Goal: Information Seeking & Learning: Learn about a topic

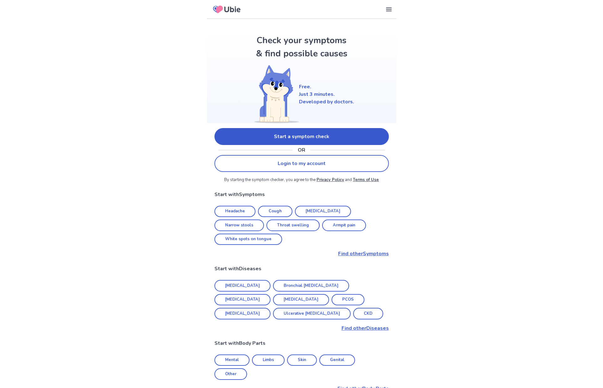
click at [250, 133] on link "Start a symptom check" at bounding box center [301, 136] width 174 height 17
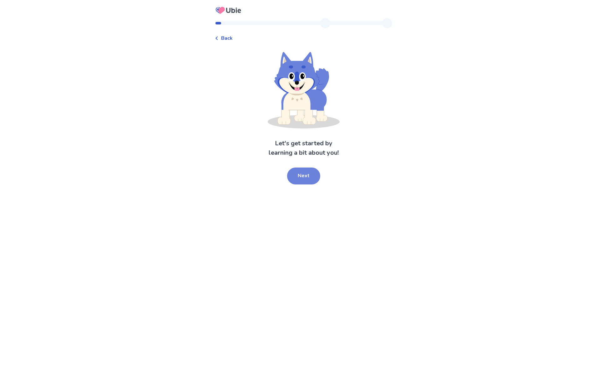
click at [296, 171] on button "Next" at bounding box center [303, 175] width 33 height 17
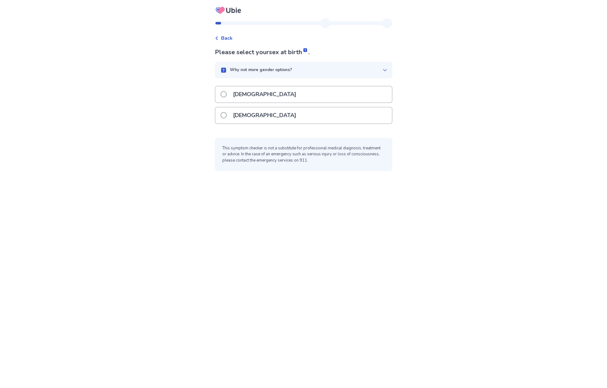
click at [250, 95] on p "[DEMOGRAPHIC_DATA]" at bounding box center [264, 94] width 71 height 16
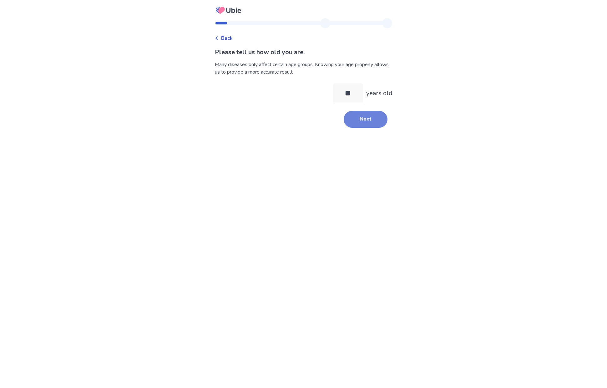
type input "**"
click at [373, 124] on button "Next" at bounding box center [366, 119] width 44 height 17
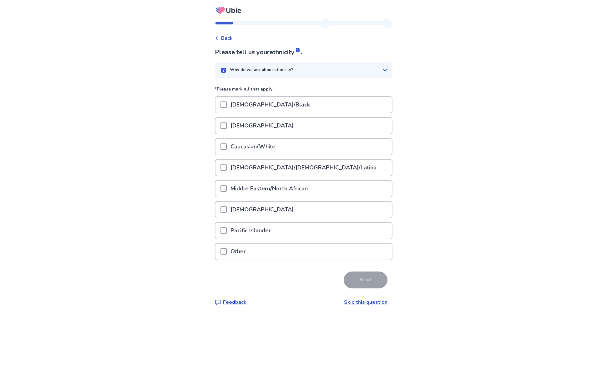
click at [259, 145] on p "Caucasian/White" at bounding box center [253, 147] width 53 height 16
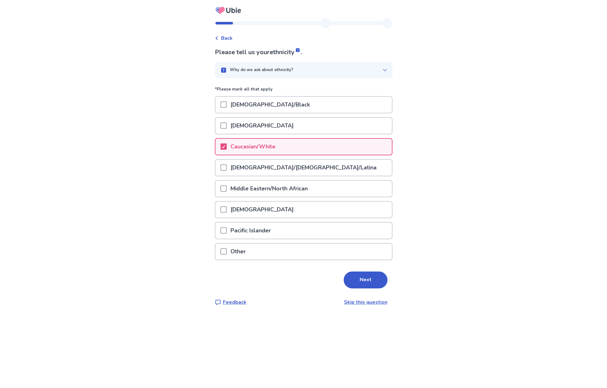
click at [298, 177] on div "Hispanic/Latino/Latina" at bounding box center [304, 169] width 178 height 21
click at [294, 174] on p "Hispanic/Latino/Latina" at bounding box center [304, 168] width 154 height 16
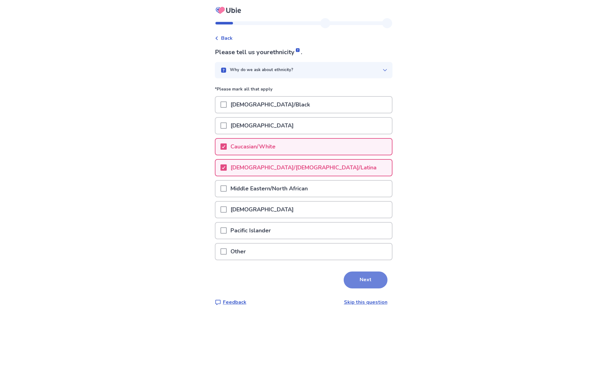
click at [362, 282] on button "Next" at bounding box center [366, 279] width 44 height 17
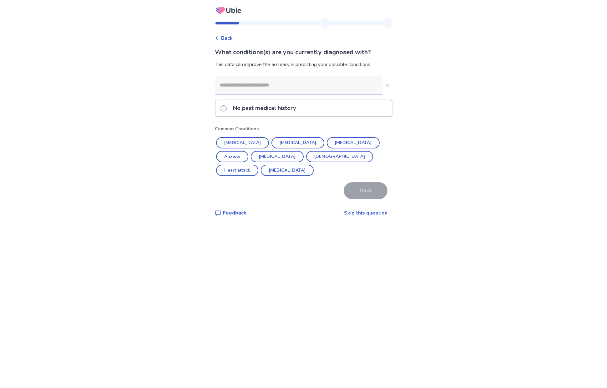
click at [253, 88] on input at bounding box center [299, 85] width 168 height 19
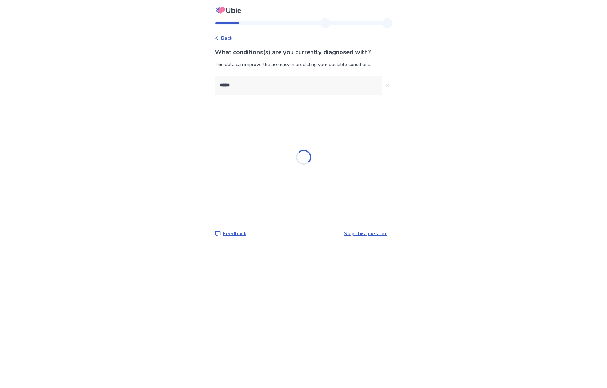
type input "******"
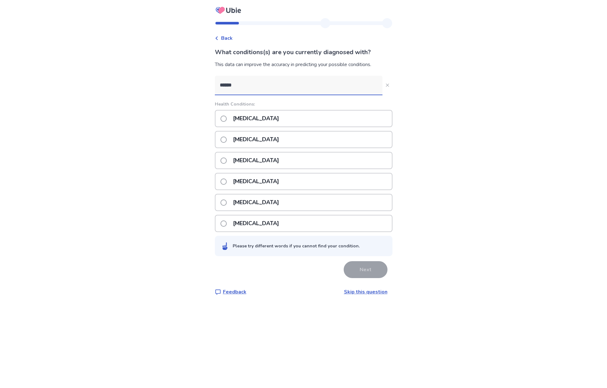
click at [245, 118] on p "Eczema" at bounding box center [255, 118] width 53 height 16
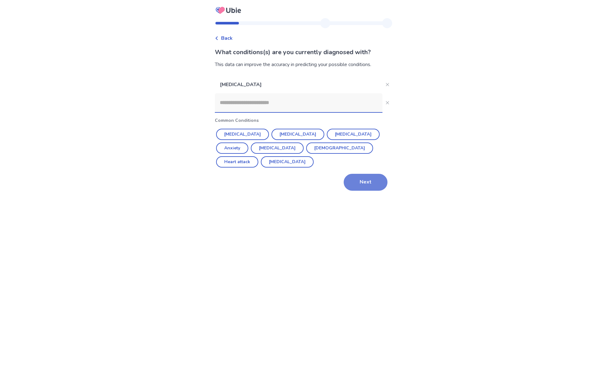
click at [349, 174] on button "Next" at bounding box center [366, 182] width 44 height 17
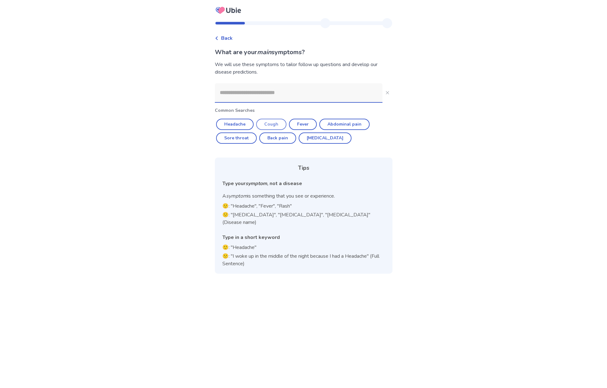
click at [275, 125] on button "Cough" at bounding box center [271, 124] width 30 height 11
type input "*****"
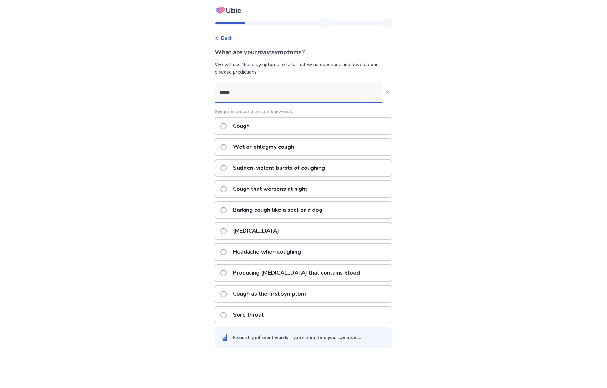
click at [223, 146] on div "Wet or phlegmy cough" at bounding box center [304, 146] width 178 height 17
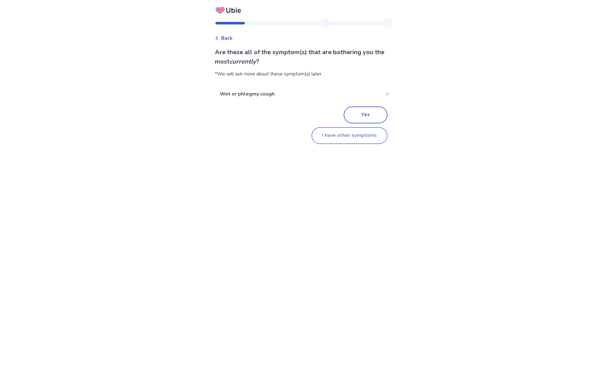
click at [328, 140] on button "I have other symptoms" at bounding box center [350, 135] width 76 height 17
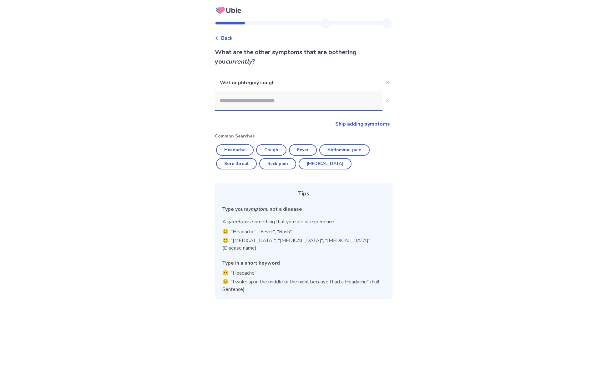
click at [273, 95] on input at bounding box center [299, 100] width 168 height 19
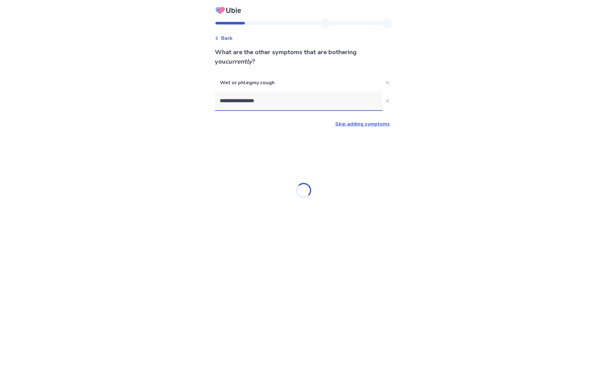
type input "**********"
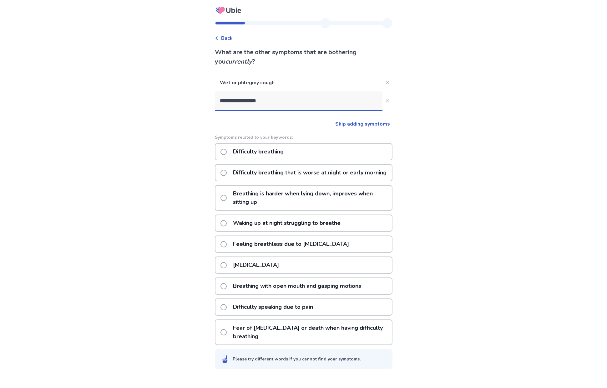
click at [288, 152] on p "Difficulty breathing" at bounding box center [258, 152] width 58 height 16
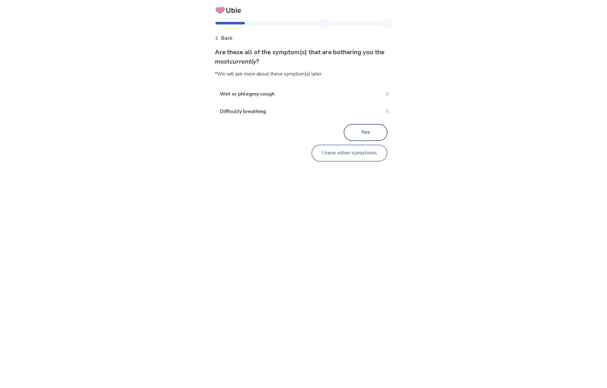
click at [361, 154] on button "I have other symptoms" at bounding box center [350, 153] width 76 height 17
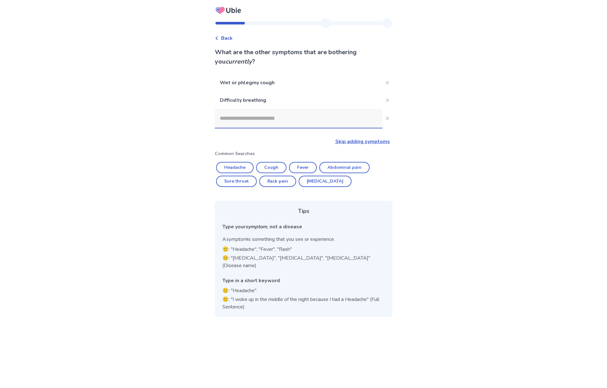
click at [290, 122] on input at bounding box center [299, 118] width 168 height 19
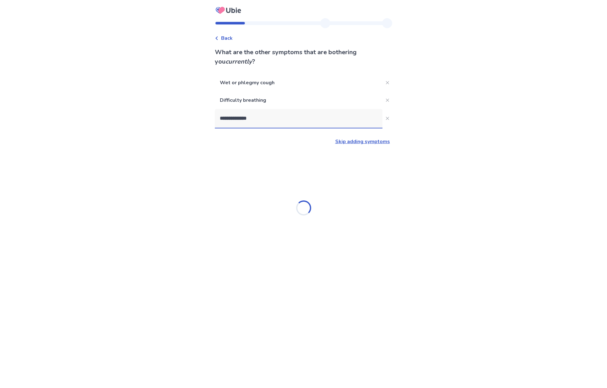
type input "**********"
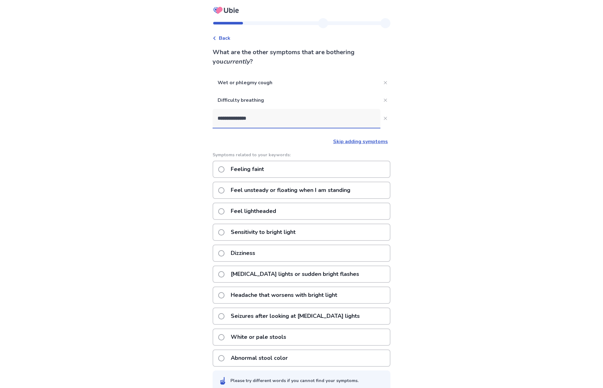
click at [285, 192] on p "Feel unsteady or floating when I am standing" at bounding box center [290, 190] width 127 height 16
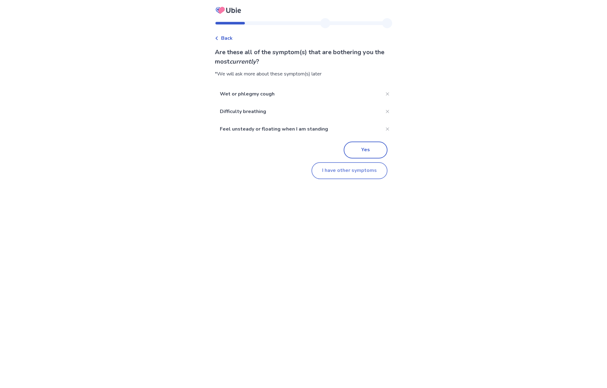
click at [334, 171] on button "I have other symptoms" at bounding box center [350, 170] width 76 height 17
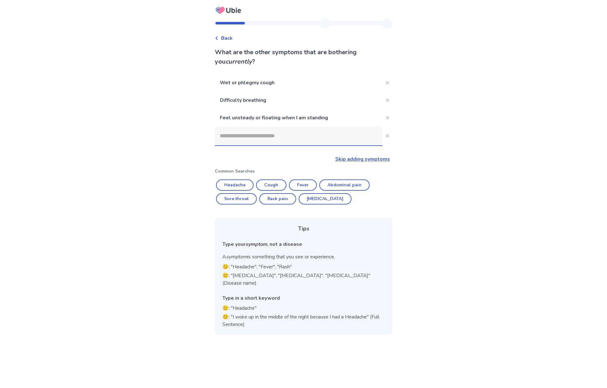
click at [291, 139] on input at bounding box center [299, 135] width 168 height 19
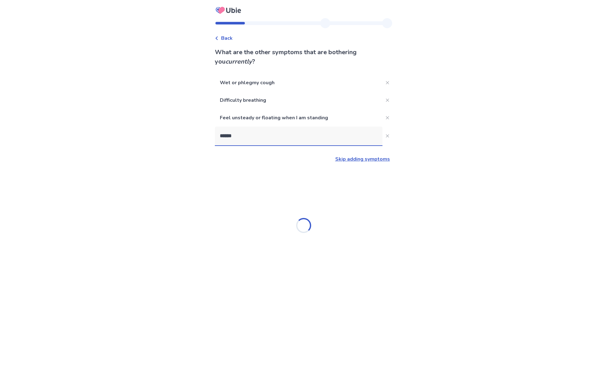
type input "*******"
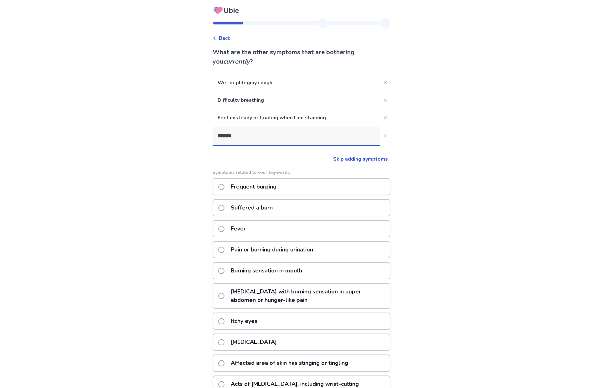
click at [273, 188] on p "Frequent burping" at bounding box center [253, 187] width 53 height 16
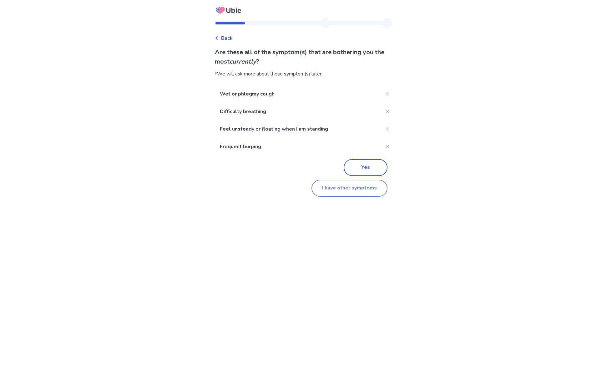
click at [343, 182] on button "I have other symptoms" at bounding box center [350, 188] width 76 height 17
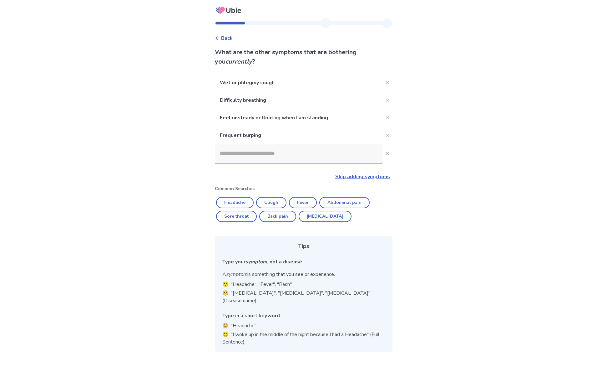
click at [273, 156] on input at bounding box center [299, 153] width 168 height 19
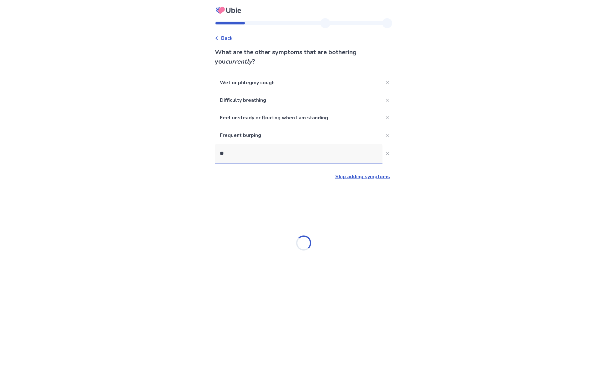
type input "*"
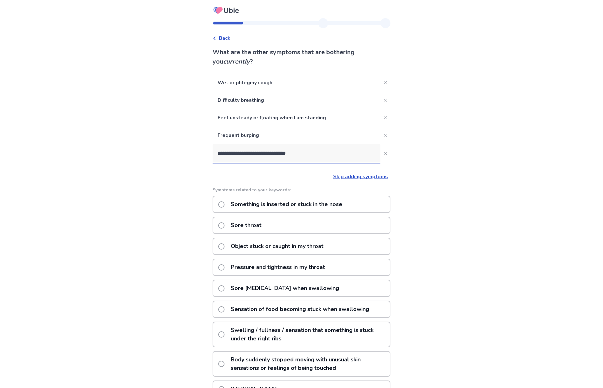
drag, startPoint x: 365, startPoint y: 156, endPoint x: 212, endPoint y: 155, distance: 153.0
click at [212, 155] on div "**********" at bounding box center [301, 234] width 188 height 432
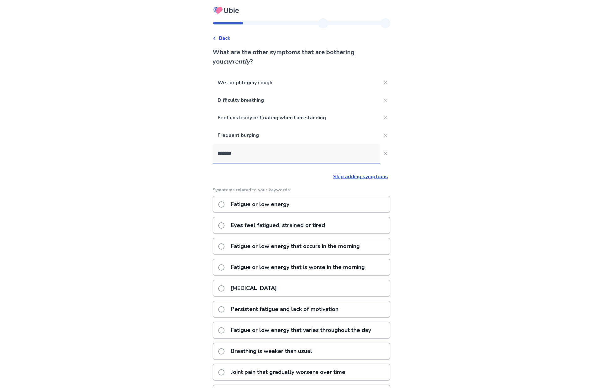
click at [222, 153] on input "*******" at bounding box center [296, 153] width 168 height 19
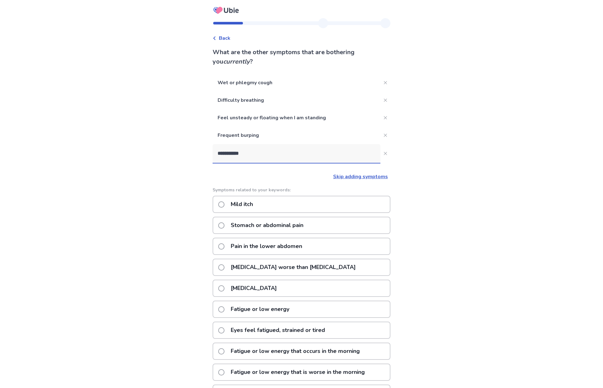
type input "**********"
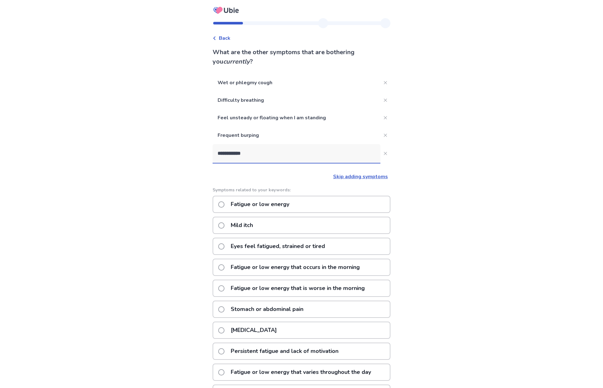
click at [258, 202] on p "Fatigue or low energy" at bounding box center [260, 204] width 66 height 16
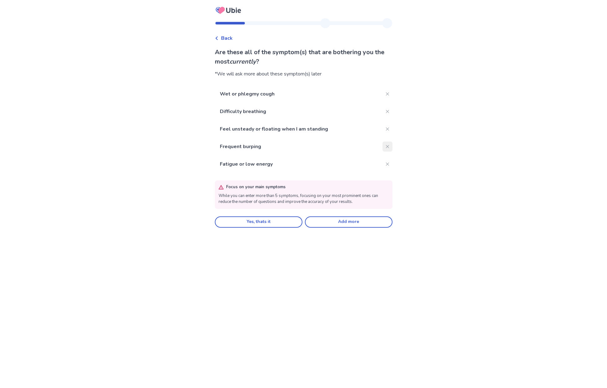
click at [383, 145] on button "Close" at bounding box center [388, 146] width 10 height 10
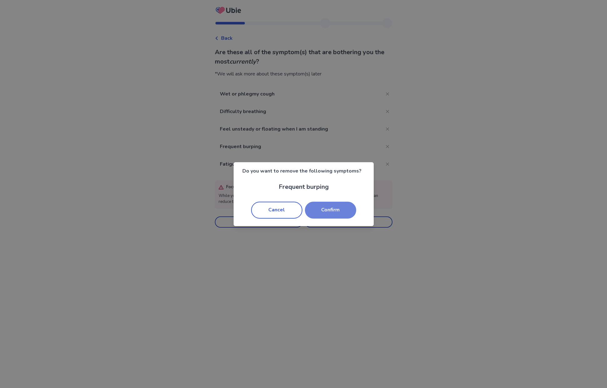
click at [331, 214] on button "Confirm" at bounding box center [330, 209] width 51 height 17
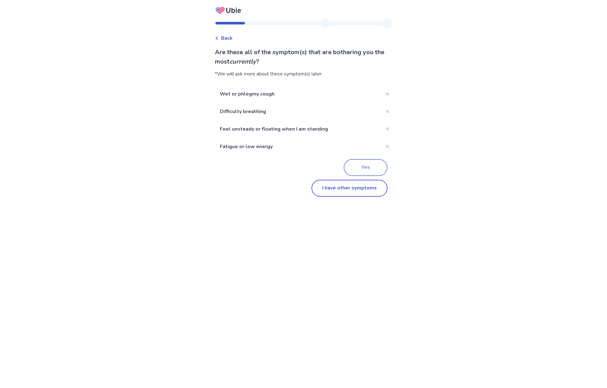
click at [354, 174] on button "Yes" at bounding box center [366, 167] width 44 height 17
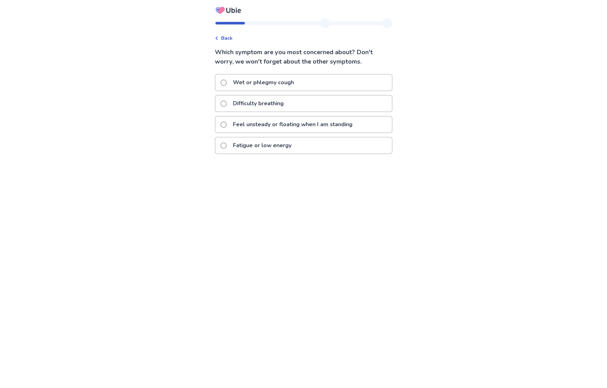
click at [220, 36] on div "Back" at bounding box center [224, 38] width 18 height 8
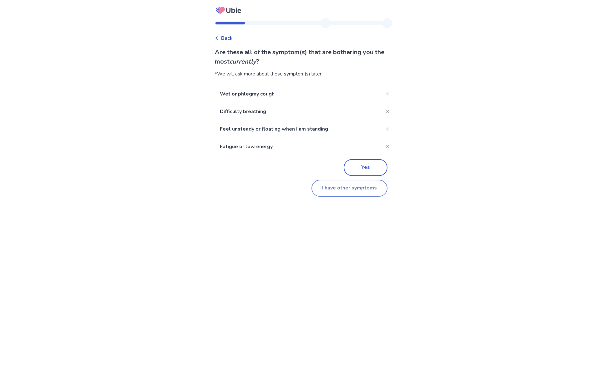
click at [335, 189] on button "I have other symptoms" at bounding box center [350, 188] width 76 height 17
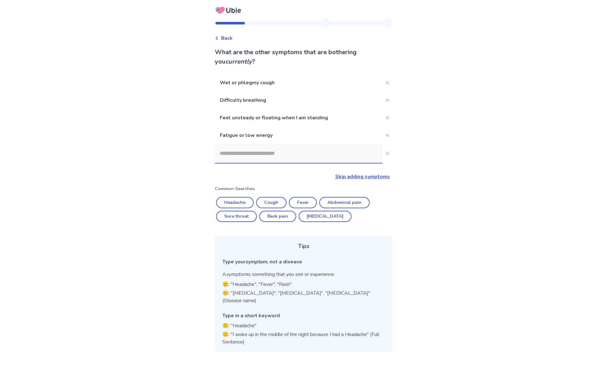
click at [260, 153] on input at bounding box center [299, 153] width 168 height 19
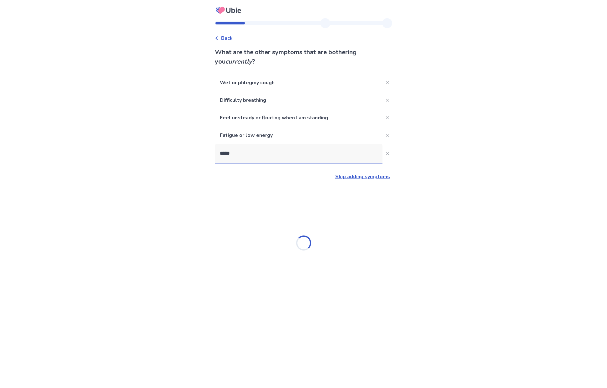
type input "******"
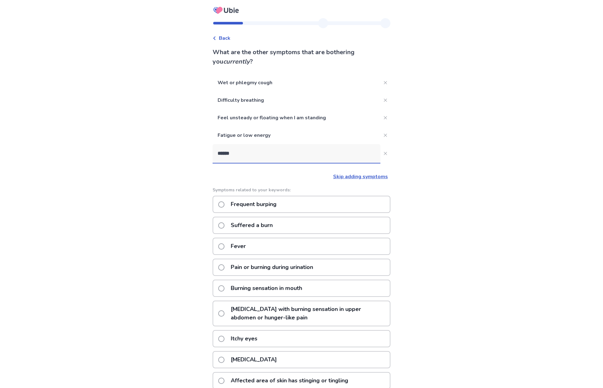
click at [259, 201] on p "Frequent burping" at bounding box center [253, 204] width 53 height 16
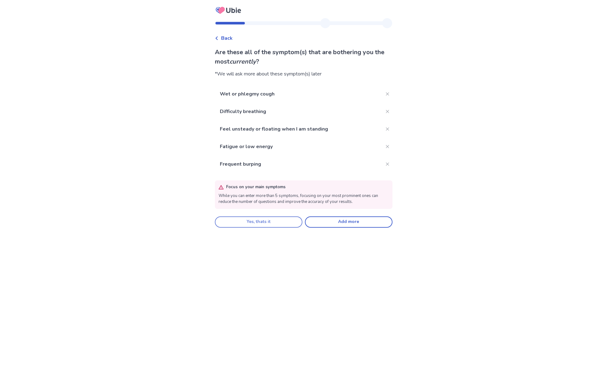
click at [293, 221] on button "Yes, thats it" at bounding box center [259, 221] width 88 height 11
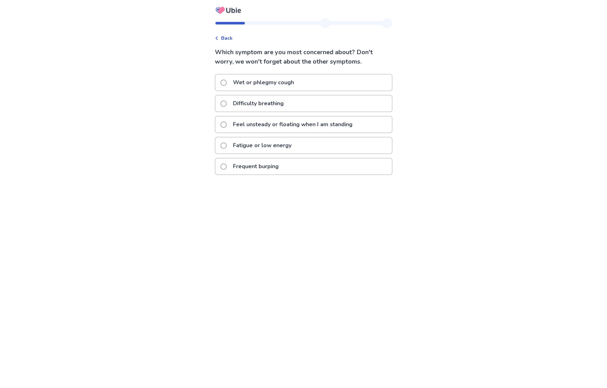
click at [257, 148] on p "Fatigue or low energy" at bounding box center [262, 145] width 66 height 16
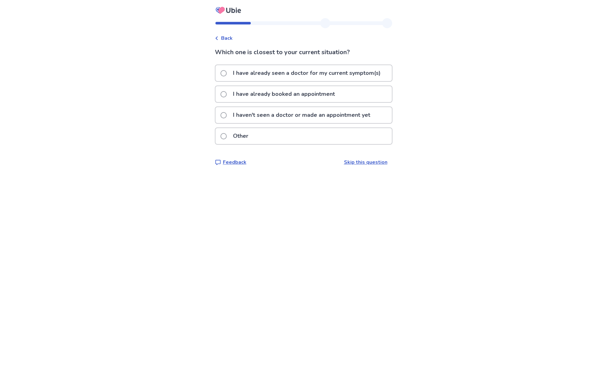
click at [256, 96] on p "I have already booked an appointment" at bounding box center [283, 94] width 109 height 16
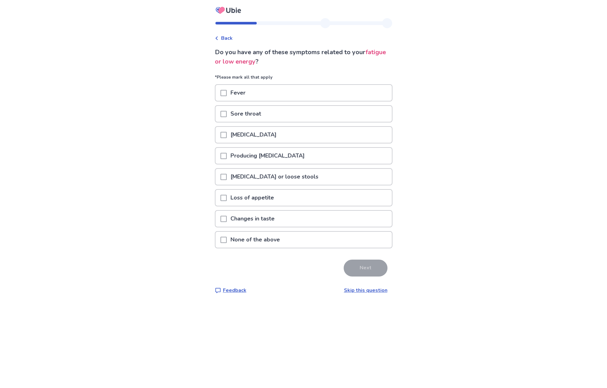
click at [256, 157] on p "Producing phlegm" at bounding box center [268, 156] width 82 height 16
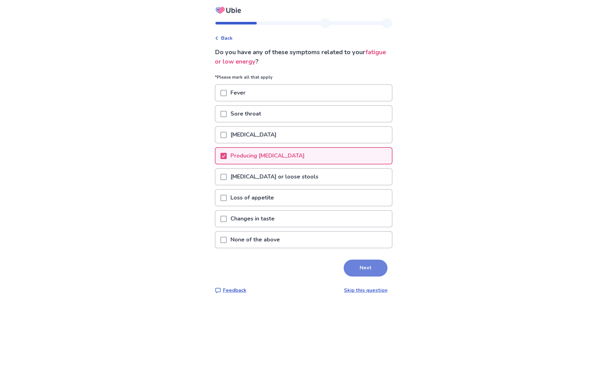
click at [349, 267] on button "Next" at bounding box center [366, 267] width 44 height 17
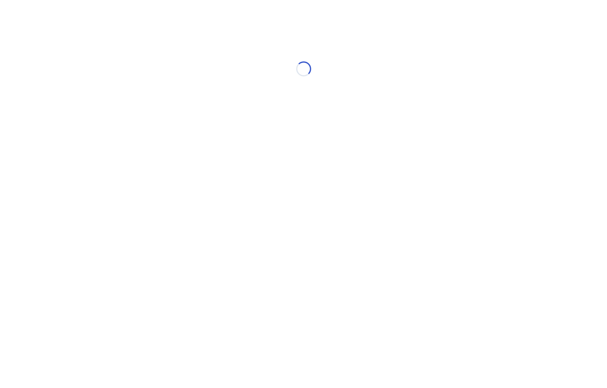
select select "*"
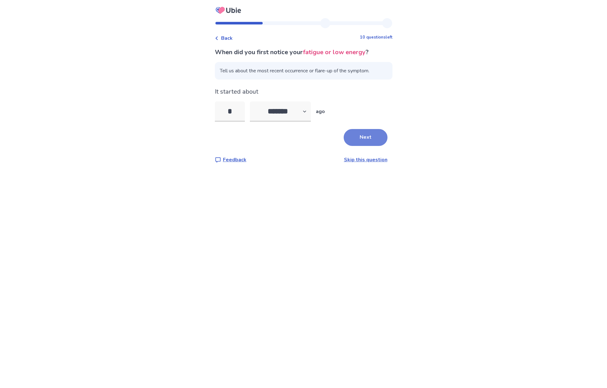
type input "*"
click at [350, 134] on button "Next" at bounding box center [366, 137] width 44 height 17
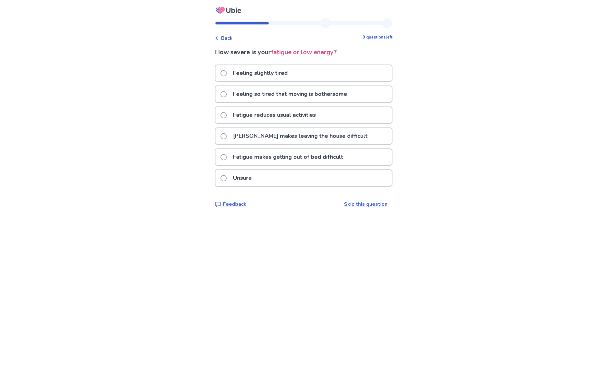
click at [308, 79] on div "Feeling slightly tired" at bounding box center [304, 73] width 176 height 16
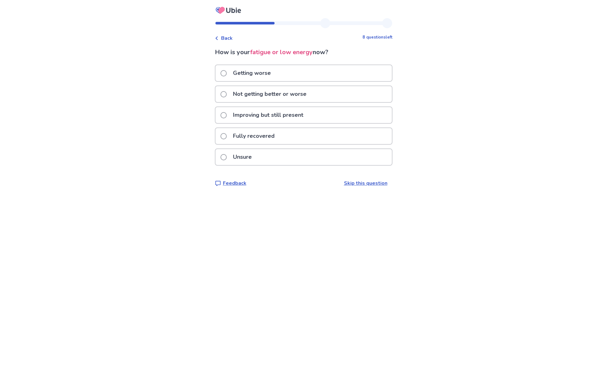
click at [230, 41] on span "Back" at bounding box center [227, 38] width 12 height 8
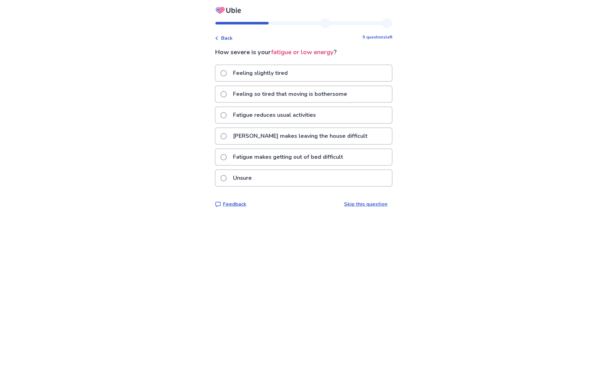
click at [269, 76] on p "Feeling slightly tired" at bounding box center [260, 73] width 62 height 16
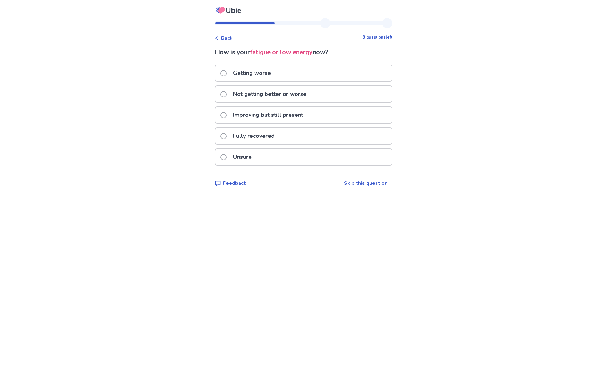
click at [265, 160] on div "Unsure" at bounding box center [304, 157] width 176 height 16
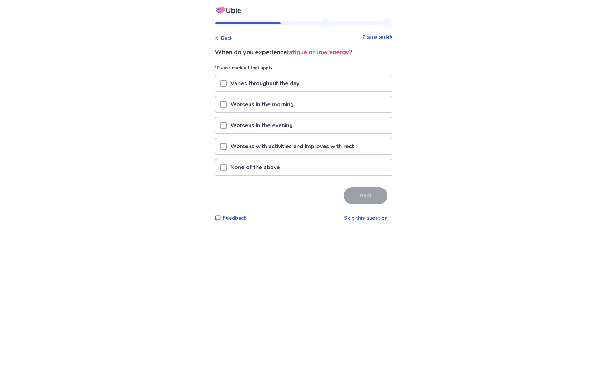
click at [255, 86] on p "Varies throughout the day" at bounding box center [265, 83] width 76 height 16
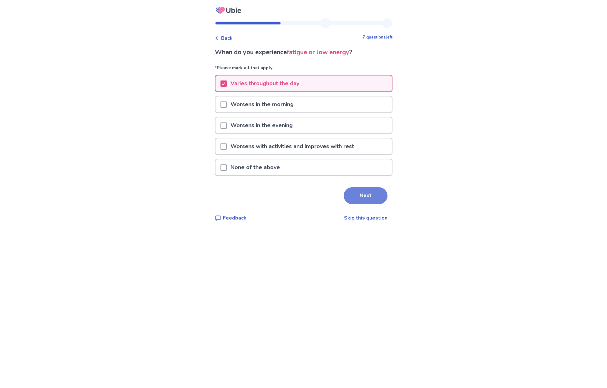
click at [367, 199] on button "Next" at bounding box center [366, 195] width 44 height 17
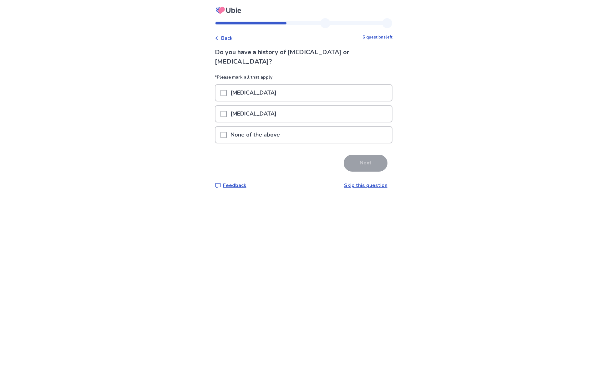
click at [276, 127] on p "None of the above" at bounding box center [255, 135] width 57 height 16
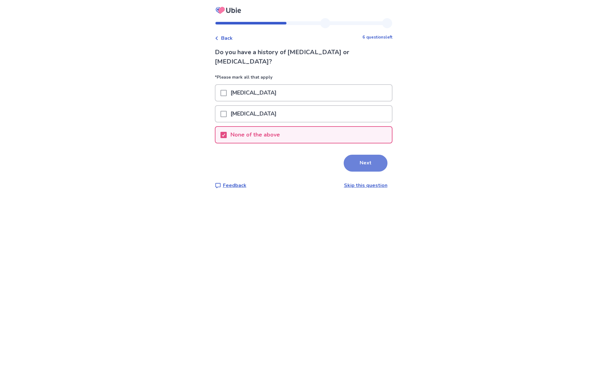
click at [352, 159] on button "Next" at bounding box center [366, 163] width 44 height 17
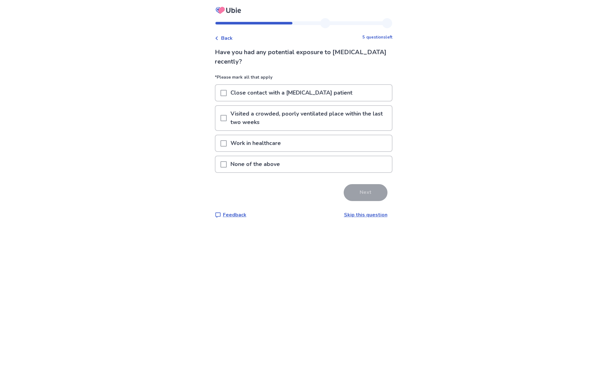
click at [334, 164] on div "None of the above" at bounding box center [304, 164] width 176 height 16
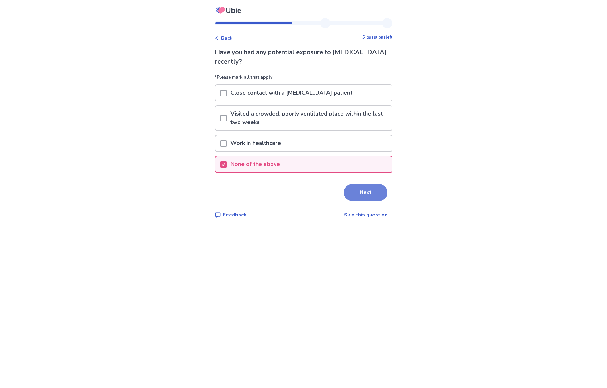
click at [358, 193] on button "Next" at bounding box center [366, 192] width 44 height 17
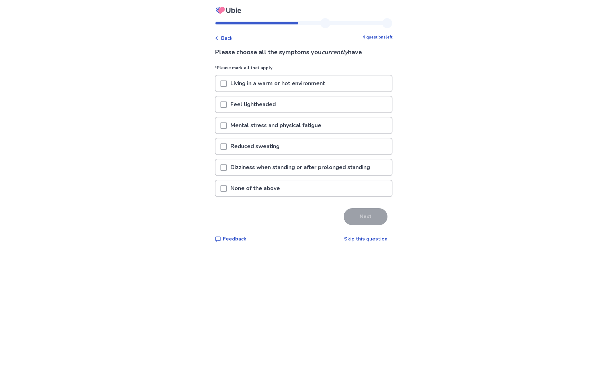
click at [269, 84] on p "Living in a warm or hot environment" at bounding box center [278, 83] width 102 height 16
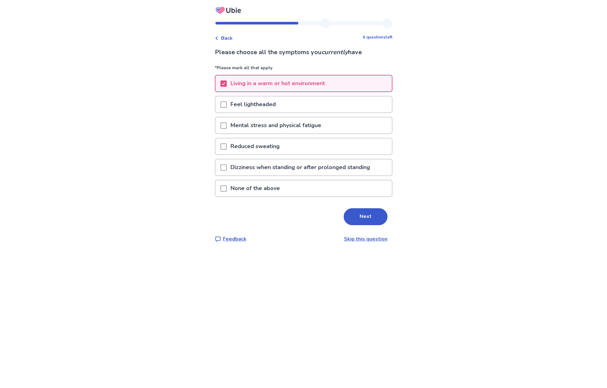
click at [265, 108] on p "Feel lightheaded" at bounding box center [253, 104] width 53 height 16
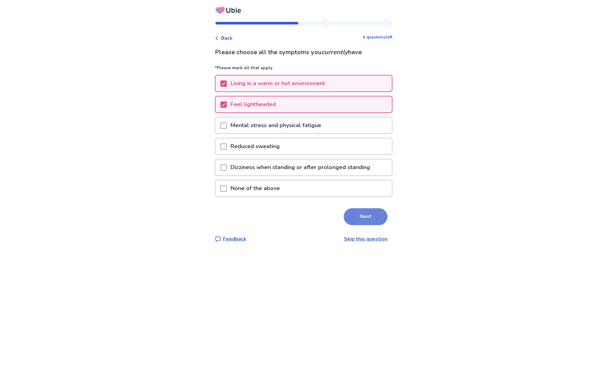
click at [344, 217] on button "Next" at bounding box center [366, 216] width 44 height 17
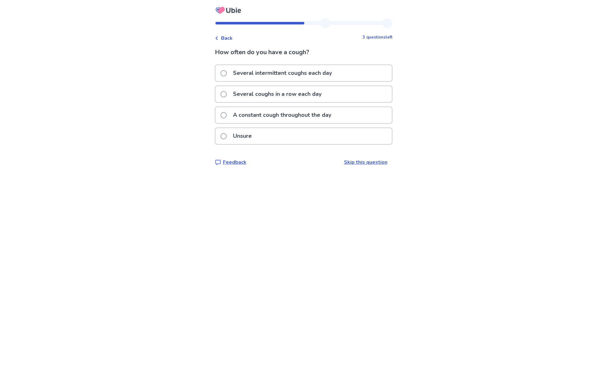
click at [310, 78] on p "Several intermittent coughs each day" at bounding box center [282, 73] width 106 height 16
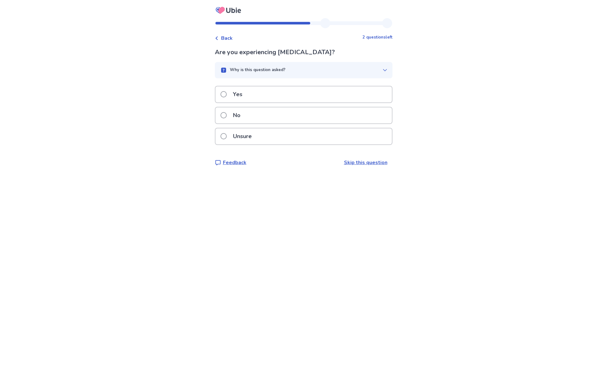
click at [324, 117] on div "No" at bounding box center [304, 115] width 176 height 16
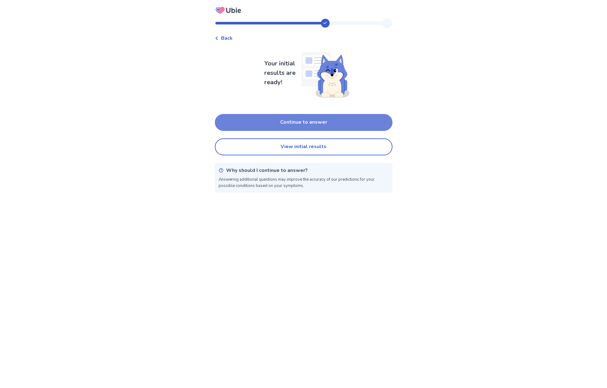
click at [331, 121] on button "Continue to answer" at bounding box center [304, 122] width 178 height 17
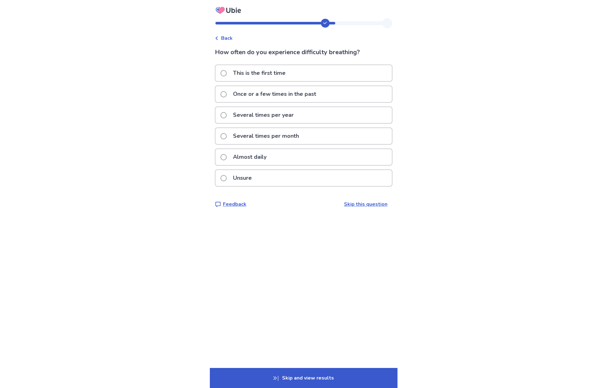
click at [289, 156] on div "Almost daily" at bounding box center [304, 157] width 176 height 16
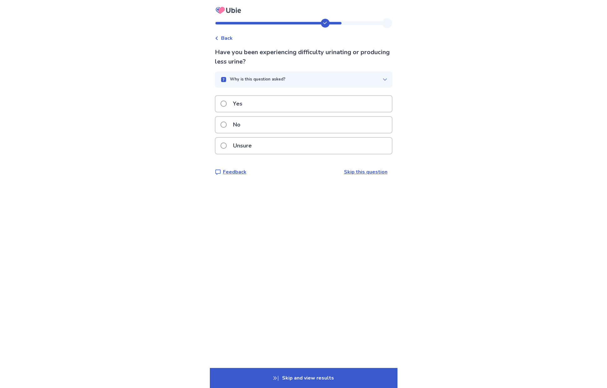
click at [278, 128] on div "No" at bounding box center [304, 125] width 176 height 16
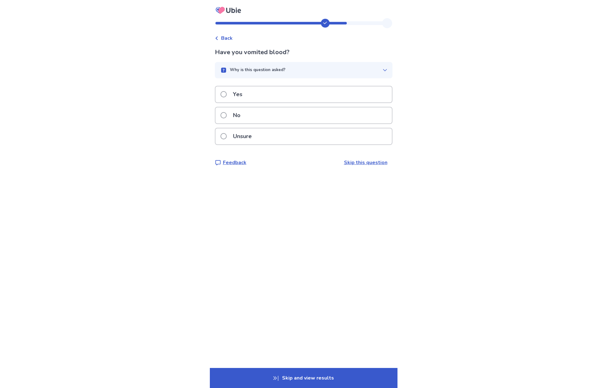
click at [278, 119] on div "No" at bounding box center [304, 115] width 176 height 16
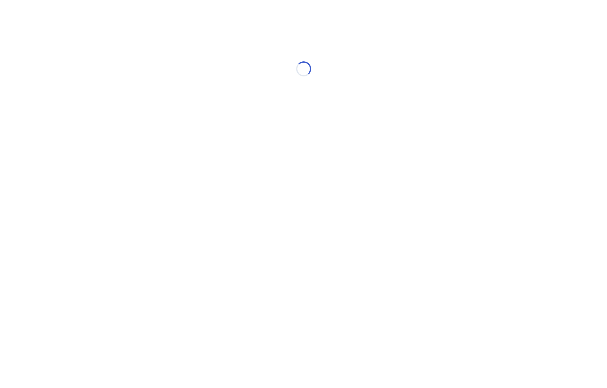
select select "*"
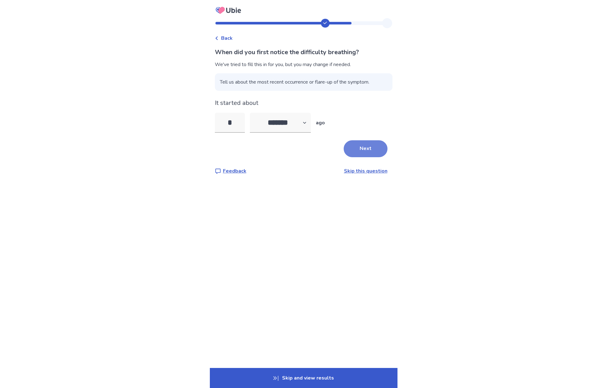
click at [344, 146] on button "Next" at bounding box center [366, 148] width 44 height 17
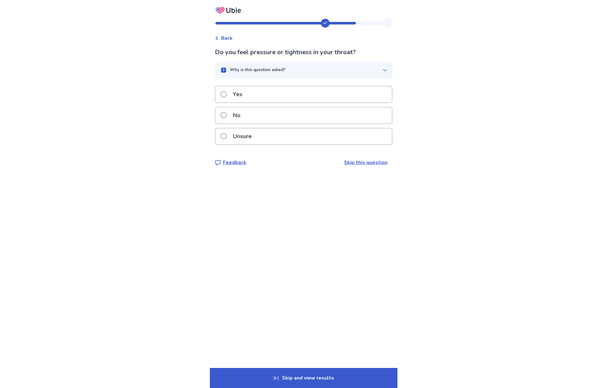
click at [300, 95] on div "Yes" at bounding box center [304, 94] width 176 height 16
click at [298, 115] on div "No" at bounding box center [304, 115] width 176 height 16
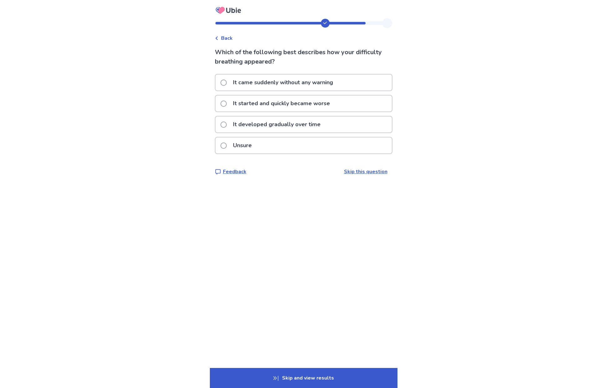
click at [300, 139] on div "Unsure" at bounding box center [304, 145] width 176 height 16
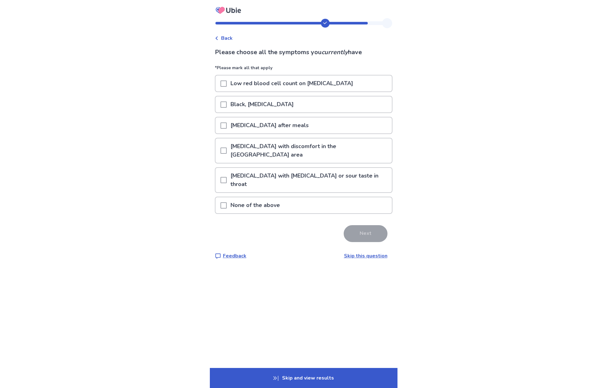
click at [280, 150] on p "Heartburn with discomfort in the upper stomach area" at bounding box center [309, 150] width 165 height 24
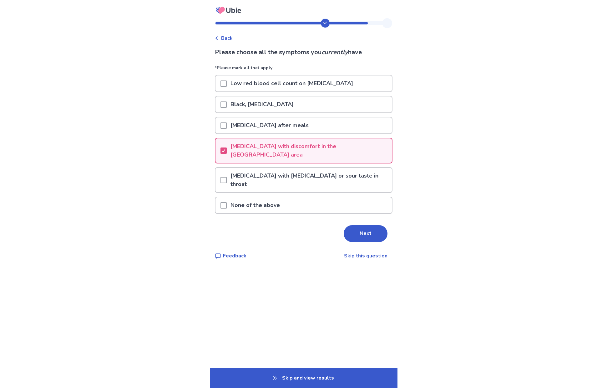
click at [318, 146] on p "Heartburn with discomfort in the upper stomach area" at bounding box center [309, 150] width 165 height 24
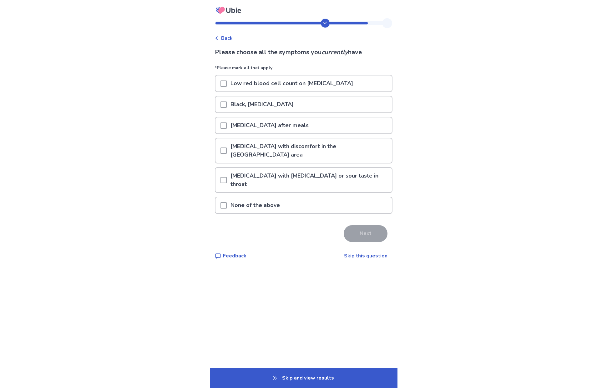
click at [321, 197] on div "None of the above" at bounding box center [304, 205] width 176 height 16
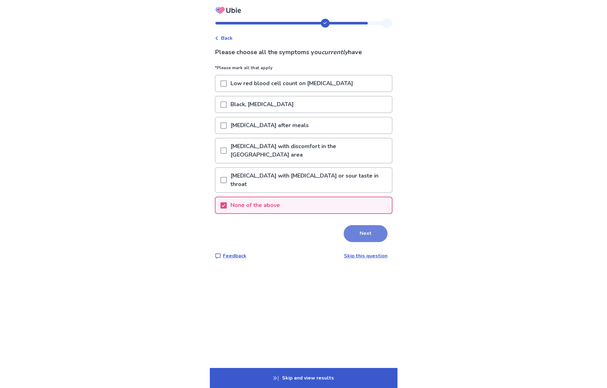
click at [349, 225] on button "Next" at bounding box center [366, 233] width 44 height 17
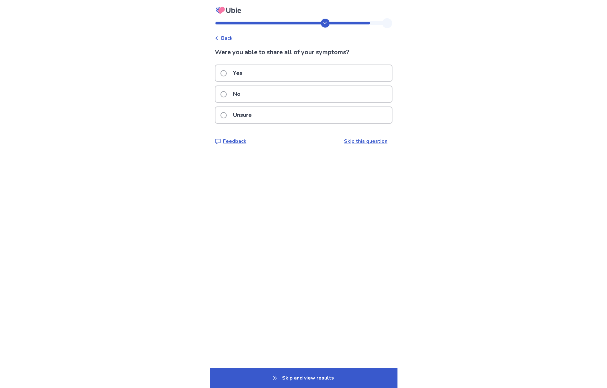
click at [310, 112] on div "Unsure" at bounding box center [304, 115] width 176 height 16
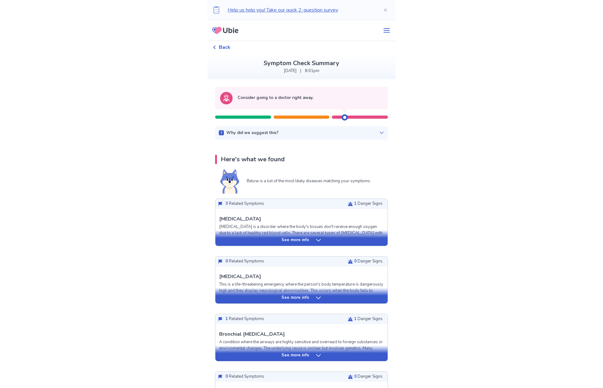
click at [299, 243] on div "See more info" at bounding box center [301, 238] width 172 height 16
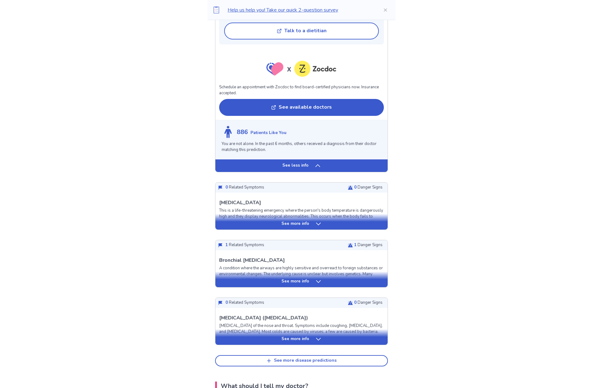
scroll to position [563, 0]
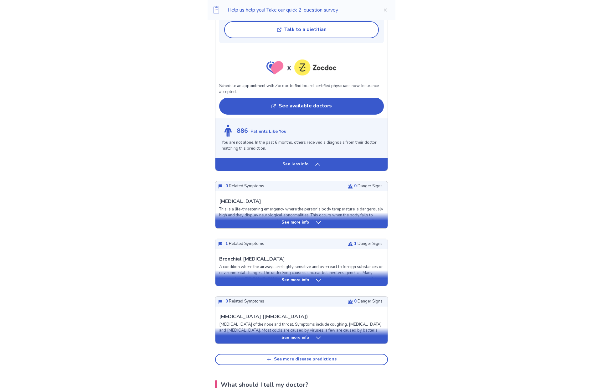
click at [297, 219] on p "See more info" at bounding box center [295, 222] width 28 height 6
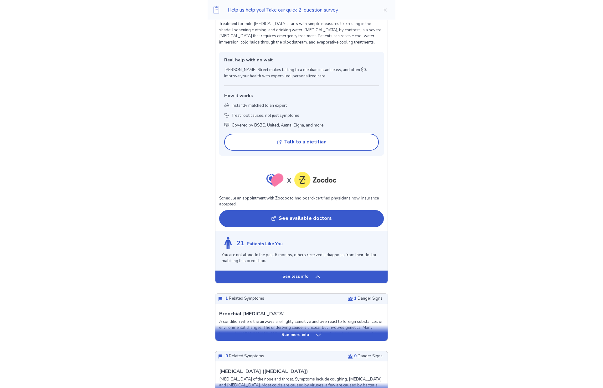
scroll to position [1126, 0]
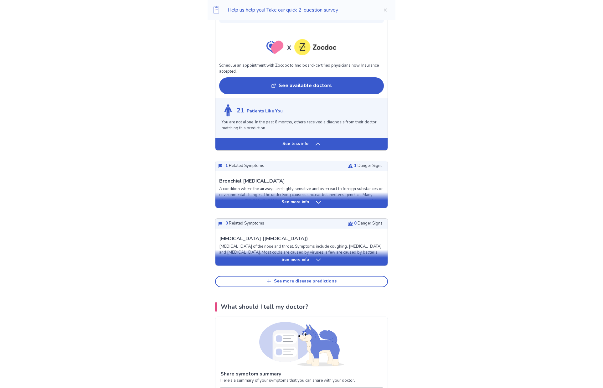
click at [295, 199] on p "See more info" at bounding box center [295, 202] width 28 height 6
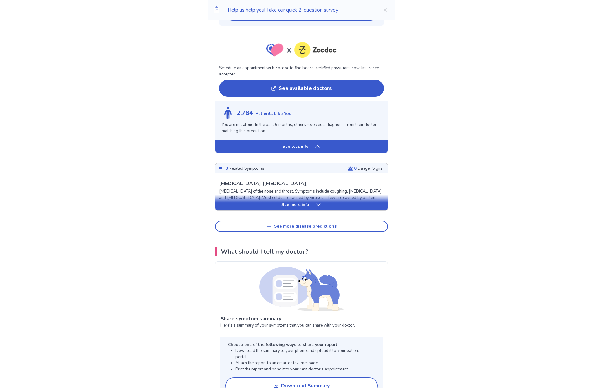
scroll to position [1721, 0]
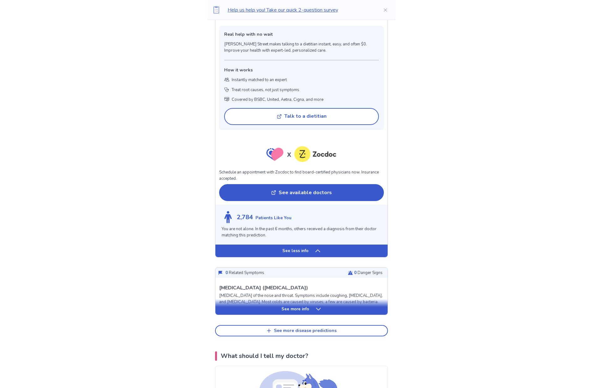
click at [312, 244] on div "See less info" at bounding box center [301, 250] width 172 height 13
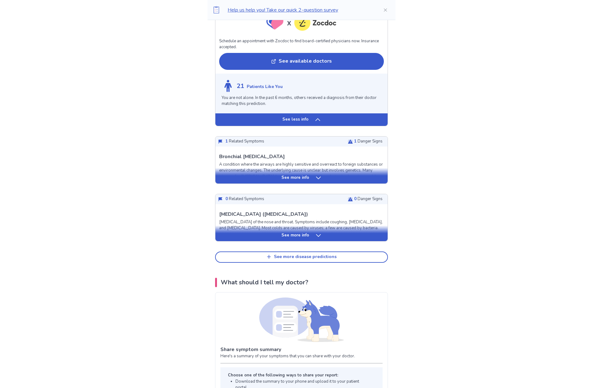
click at [311, 115] on div "See less info" at bounding box center [301, 119] width 172 height 13
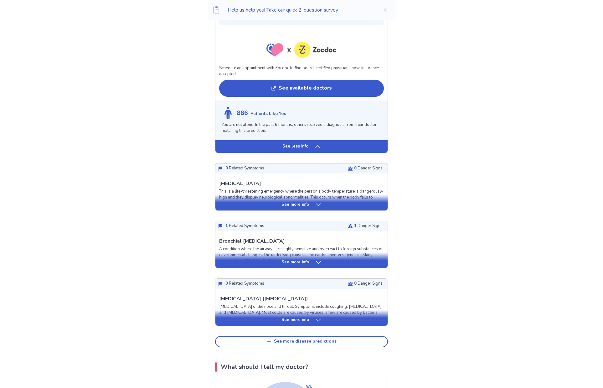
scroll to position [577, 0]
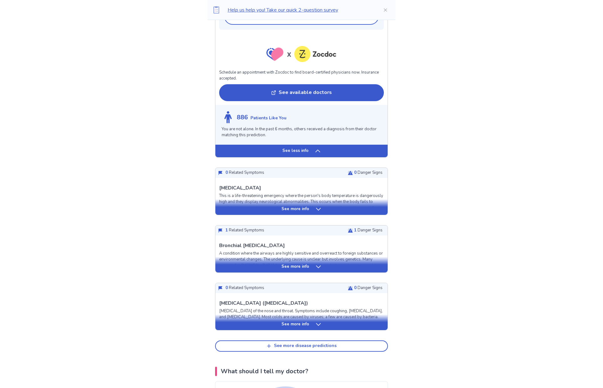
click at [303, 148] on p "See less info" at bounding box center [295, 151] width 26 height 6
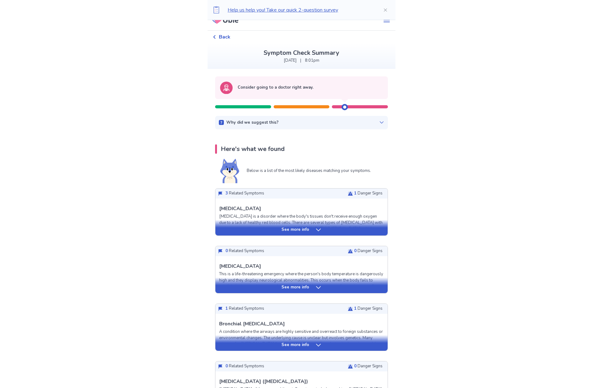
scroll to position [6, 0]
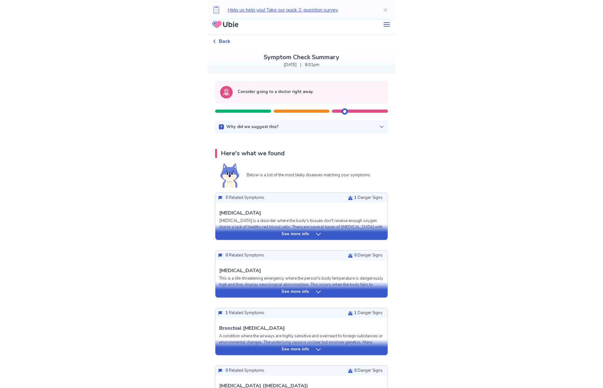
click at [292, 132] on div "Why did we suggest this? This suggestion is based on the severity level of a fe…" at bounding box center [301, 127] width 173 height 14
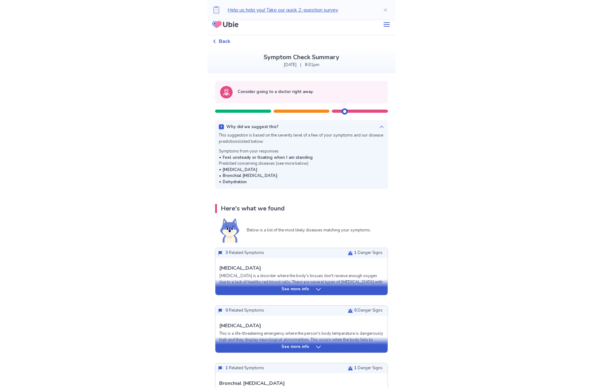
drag, startPoint x: 232, startPoint y: 175, endPoint x: 247, endPoint y: 176, distance: 15.7
click at [247, 176] on b "Bronchial [MEDICAL_DATA]" at bounding box center [249, 176] width 55 height 6
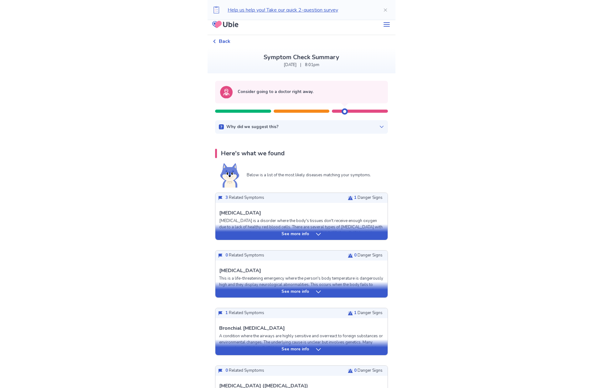
click at [252, 131] on div "Why did we suggest this? This suggestion is based on the severity level of a fe…" at bounding box center [301, 127] width 173 height 14
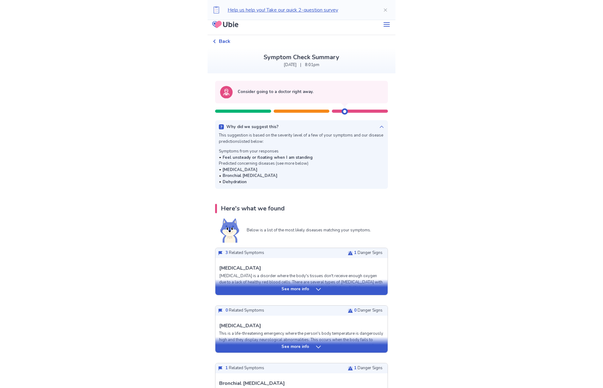
click at [277, 291] on div "See more info" at bounding box center [301, 289] width 172 height 6
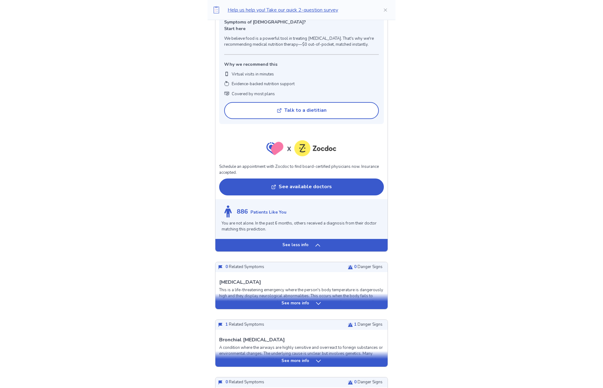
scroll to position [538, 0]
